Goal: Information Seeking & Learning: Learn about a topic

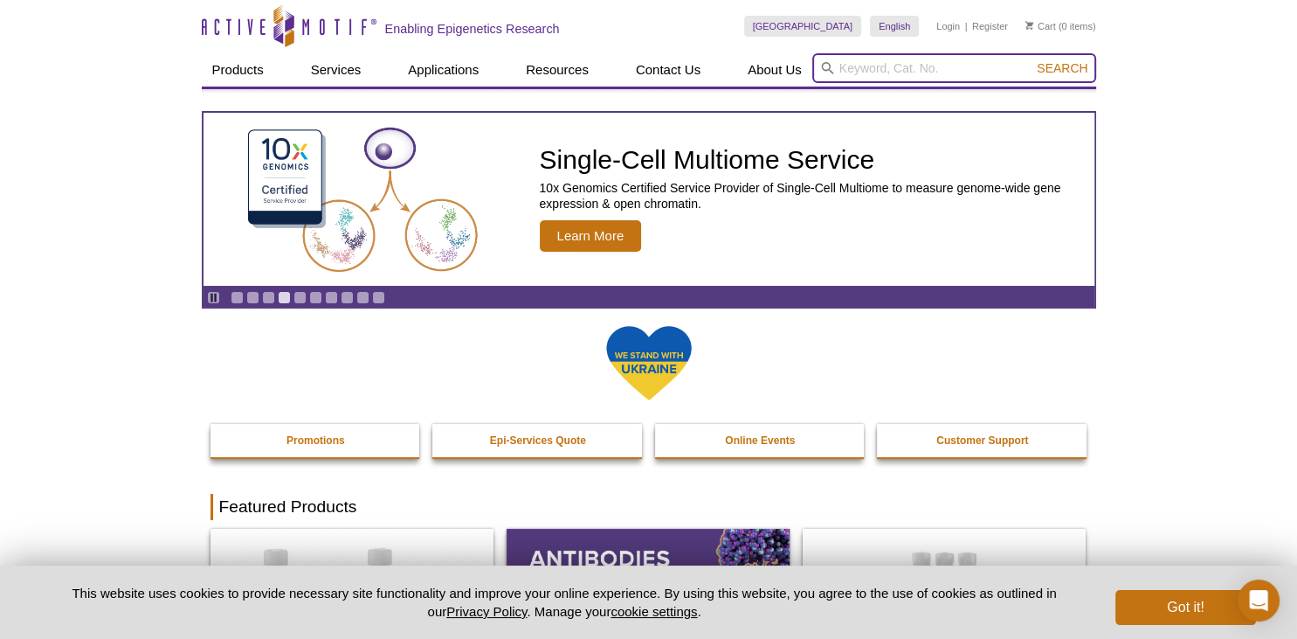
paste input "Lipases"
type input "Lipases"
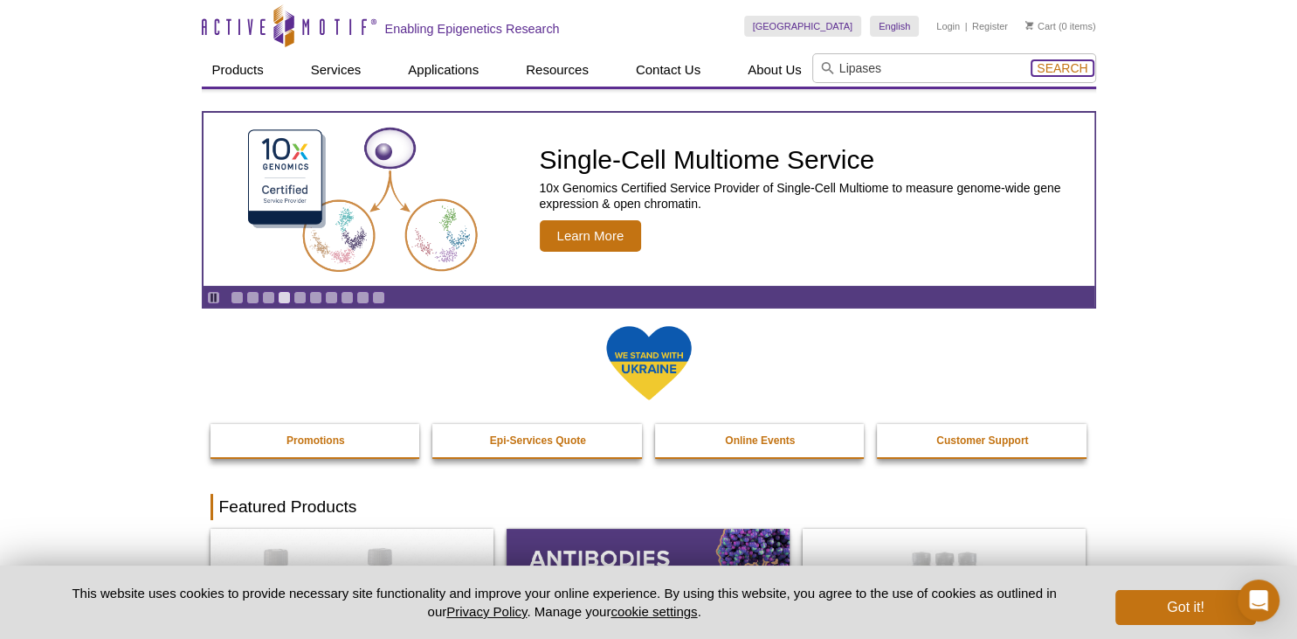
click at [1064, 70] on span "Search" at bounding box center [1062, 68] width 51 height 14
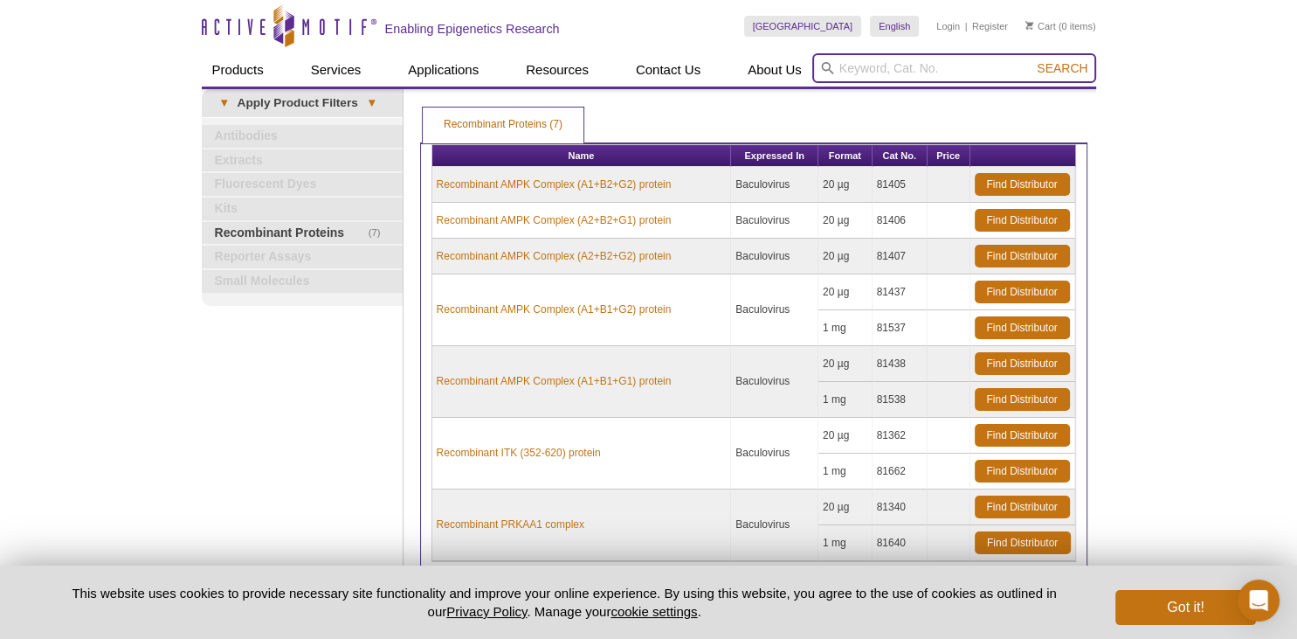
click at [942, 68] on input "search" at bounding box center [954, 68] width 284 height 30
drag, startPoint x: 880, startPoint y: 69, endPoint x: 934, endPoint y: 68, distance: 54.2
click at [882, 69] on input "search" at bounding box center [954, 68] width 284 height 30
type input "lipase"
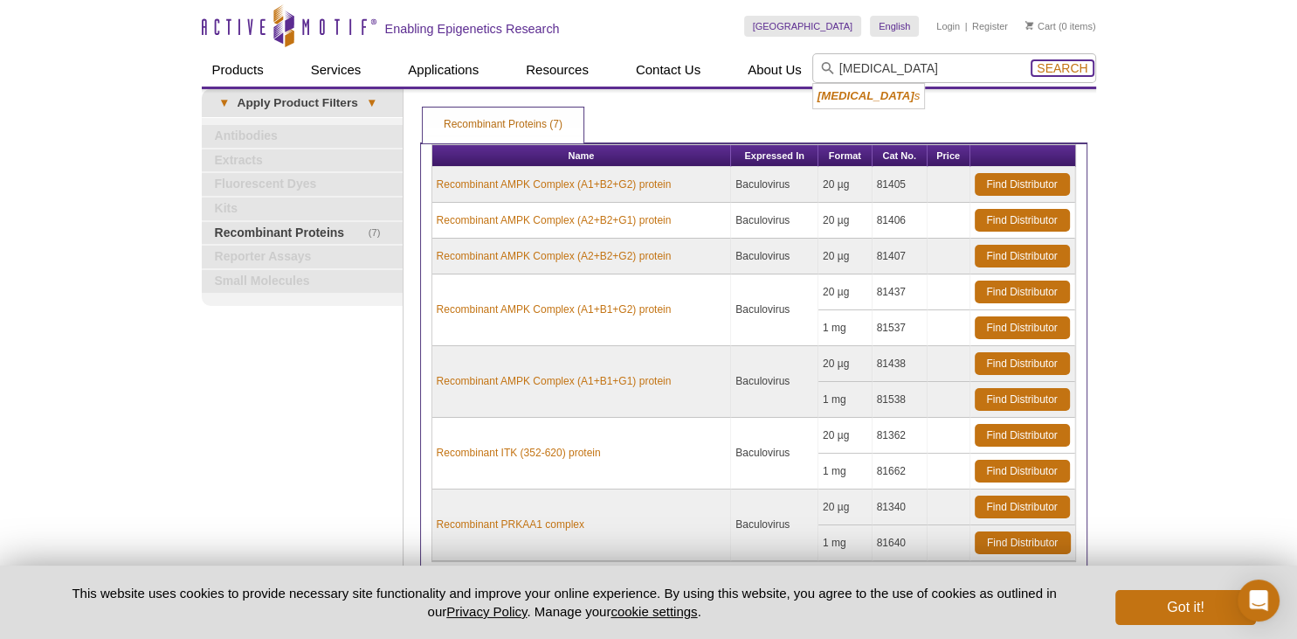
click at [1061, 70] on span "Search" at bounding box center [1062, 68] width 51 height 14
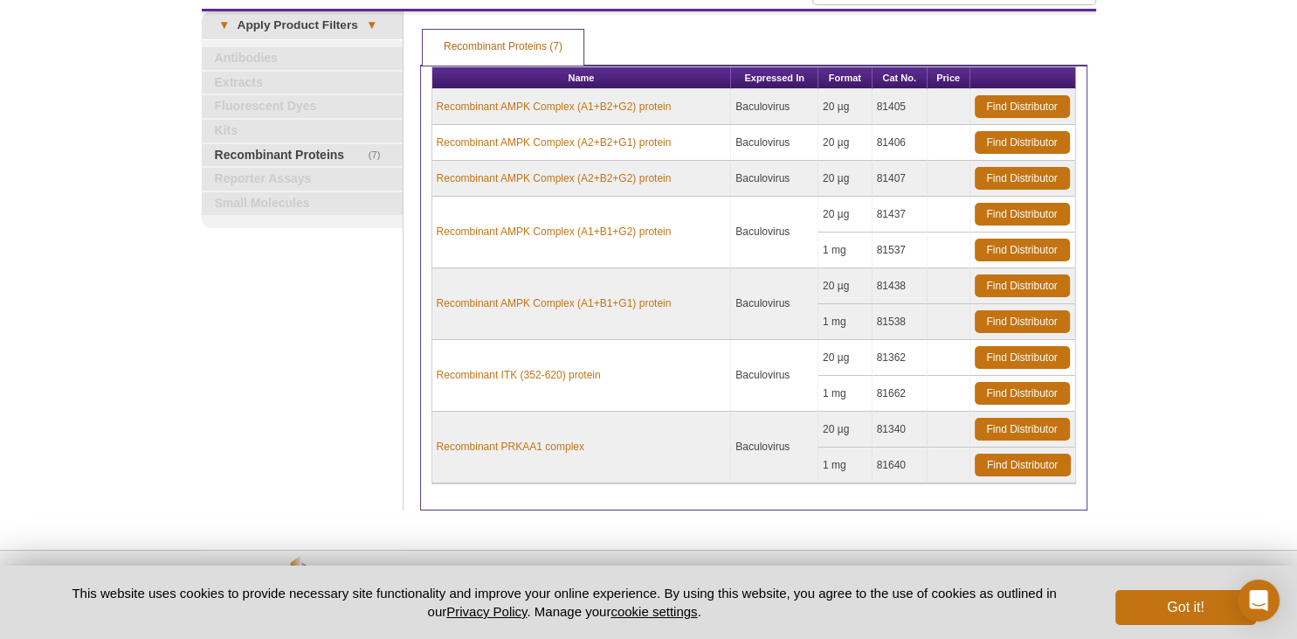
scroll to position [45, 0]
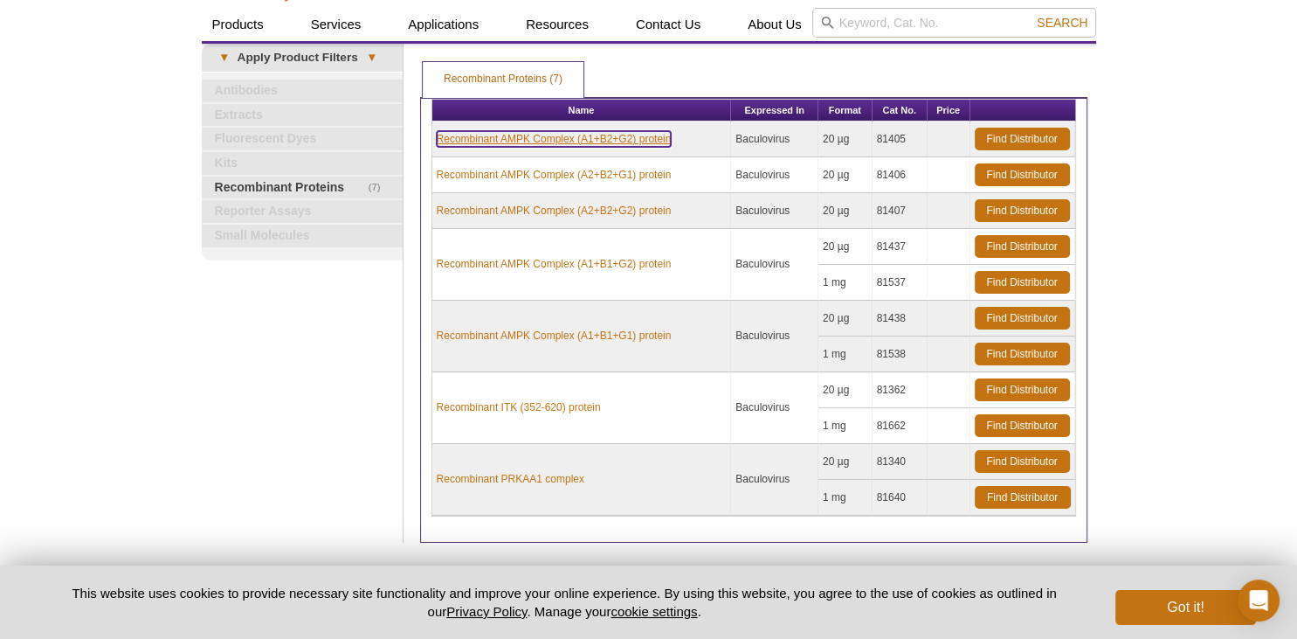
click at [634, 136] on link "Recombinant AMPK Complex (A1+B2+G2) protein" at bounding box center [554, 139] width 235 height 16
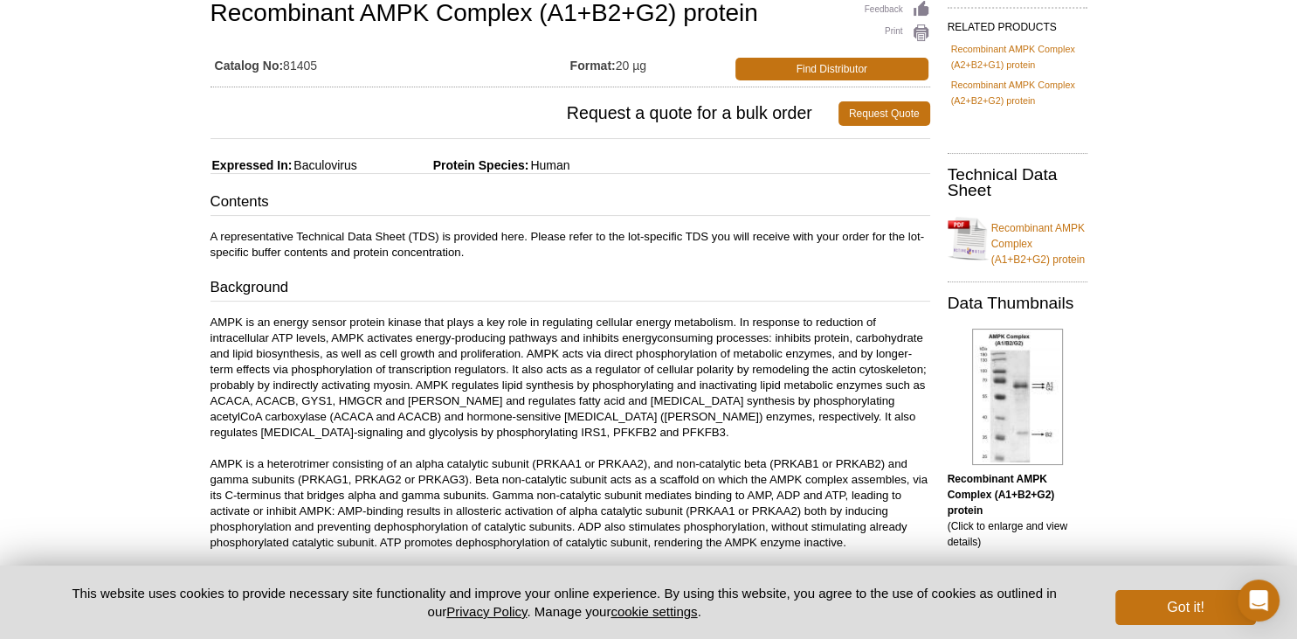
scroll to position [184, 0]
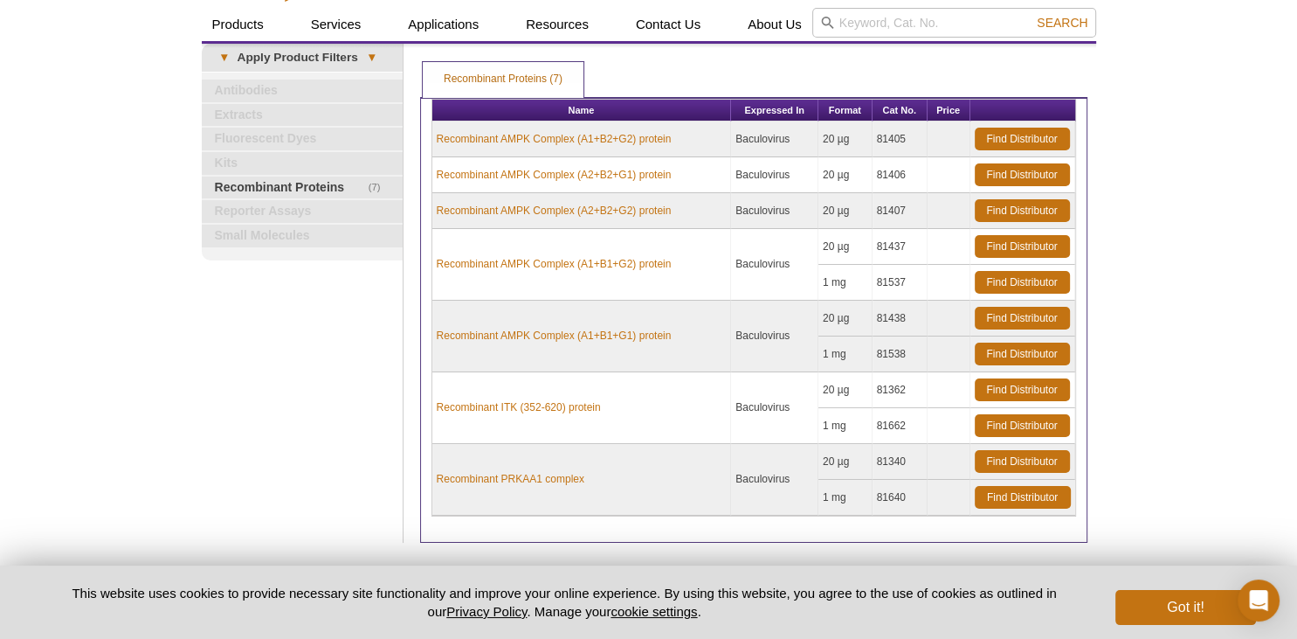
scroll to position [45, 0]
click at [532, 475] on link "Recombinant PRKAA1 complex" at bounding box center [511, 479] width 148 height 16
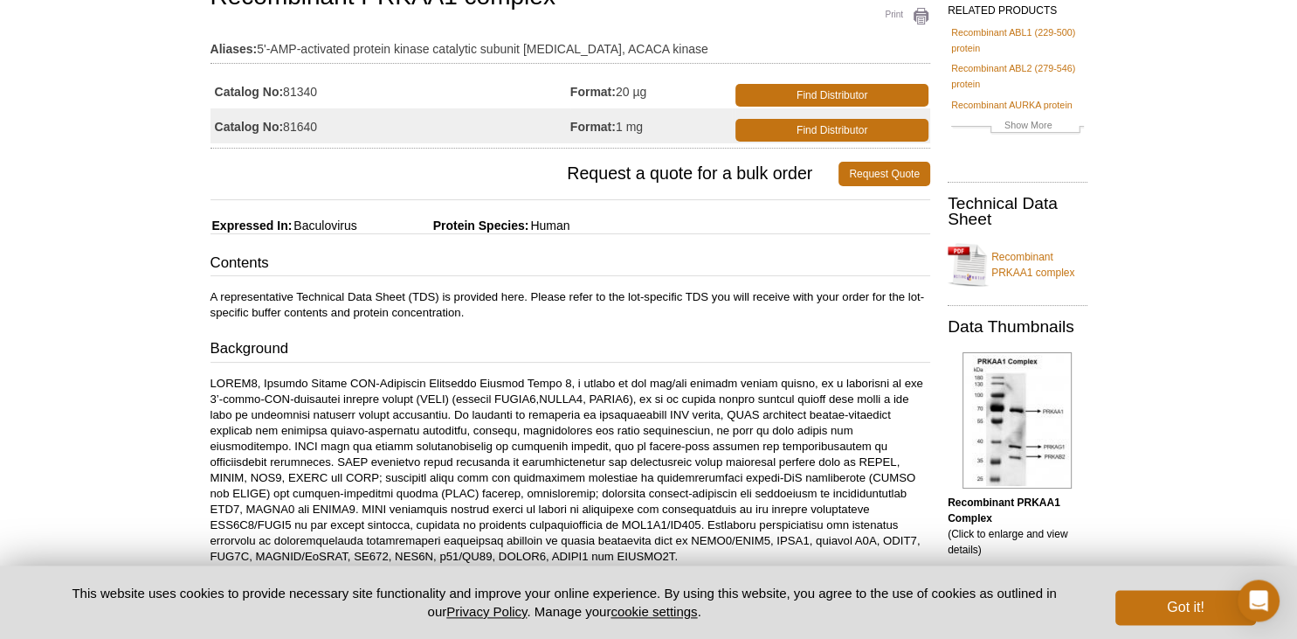
scroll to position [184, 0]
